Goal: Transaction & Acquisition: Purchase product/service

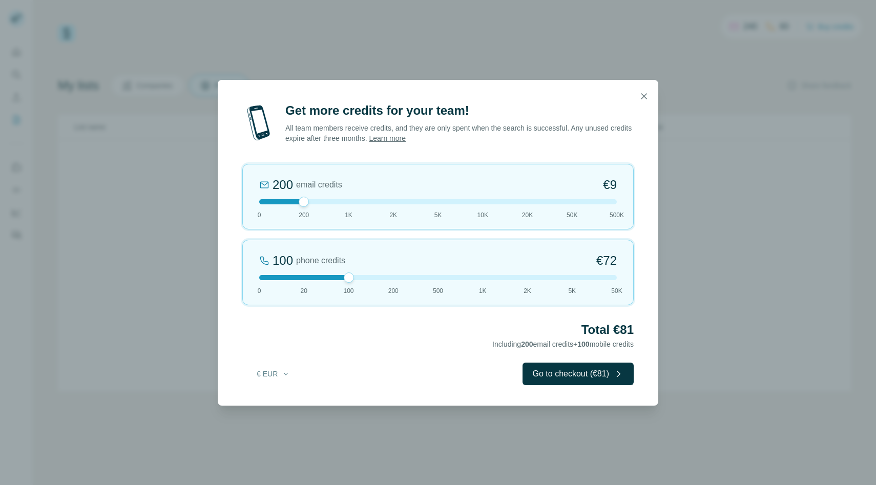
drag, startPoint x: 306, startPoint y: 279, endPoint x: 341, endPoint y: 279, distance: 34.9
click at [341, 279] on div at bounding box center [438, 277] width 358 height 5
click at [550, 378] on button "Go to checkout (€81)" at bounding box center [578, 374] width 111 height 23
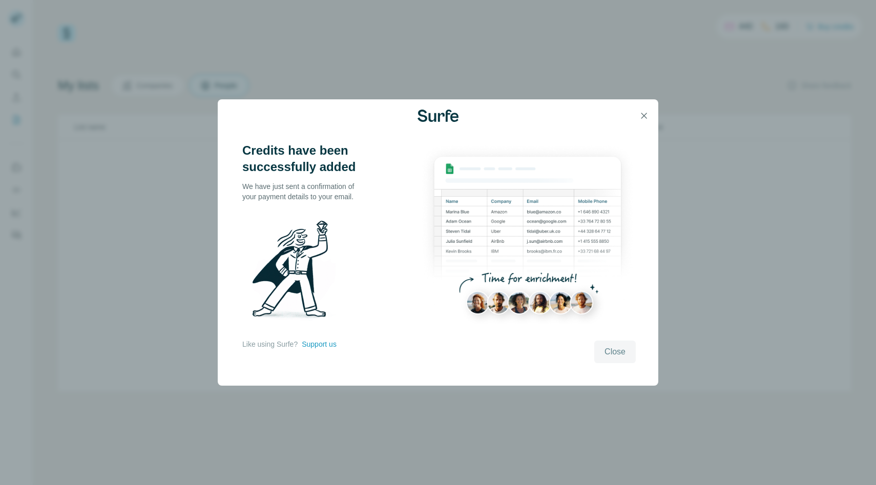
click at [616, 355] on span "Close" at bounding box center [615, 352] width 21 height 12
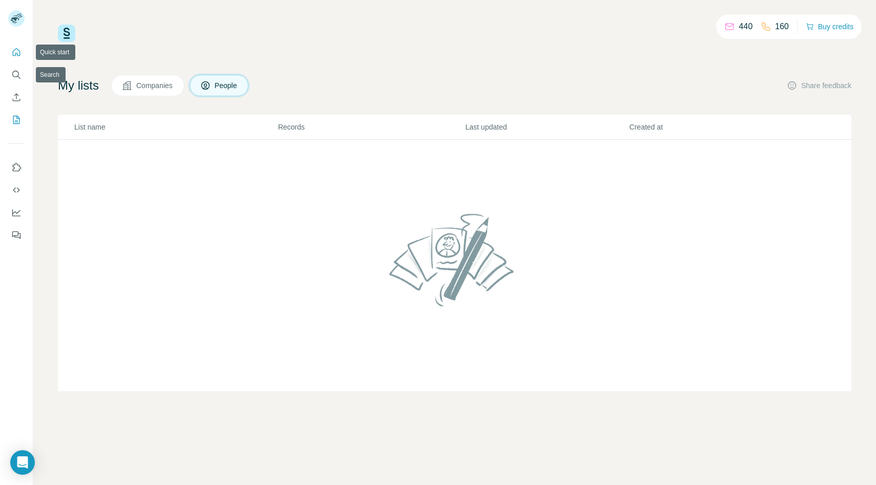
click at [14, 58] on button "Quick start" at bounding box center [16, 52] width 16 height 18
